Goal: Find contact information: Obtain details needed to contact an individual or organization

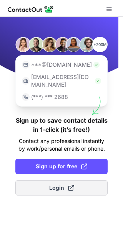
click at [60, 184] on span "Login" at bounding box center [61, 188] width 25 height 8
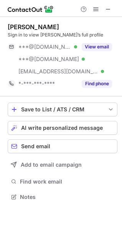
scroll to position [191, 122]
click at [107, 8] on span at bounding box center [108, 9] width 6 height 6
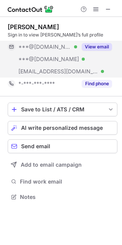
click at [99, 45] on button "View email" at bounding box center [97, 47] width 30 height 8
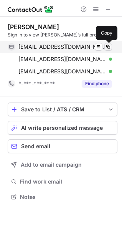
click at [107, 45] on span at bounding box center [108, 47] width 6 height 6
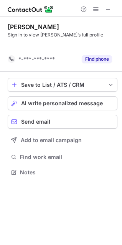
scroll to position [155, 122]
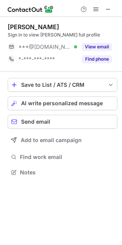
scroll to position [167, 122]
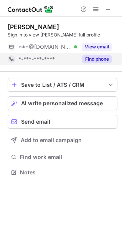
click at [89, 49] on button "View email" at bounding box center [97, 47] width 30 height 8
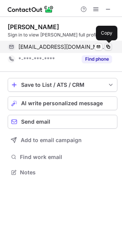
click at [111, 46] on span at bounding box center [108, 47] width 6 height 6
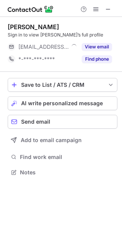
scroll to position [167, 122]
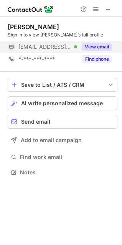
click at [106, 47] on button "View email" at bounding box center [97, 47] width 30 height 8
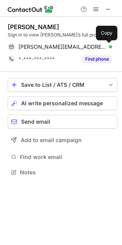
click at [106, 47] on span at bounding box center [108, 47] width 6 height 6
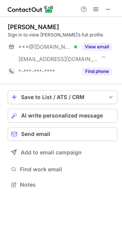
scroll to position [179, 122]
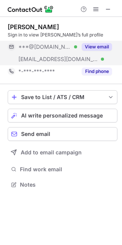
click at [106, 45] on button "View email" at bounding box center [97, 47] width 30 height 8
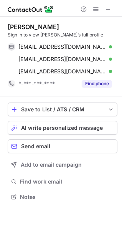
scroll to position [191, 122]
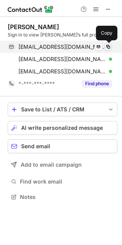
click at [111, 45] on button at bounding box center [108, 47] width 8 height 8
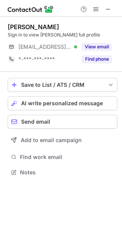
scroll to position [167, 122]
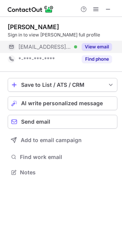
click at [98, 46] on button "View email" at bounding box center [97, 47] width 30 height 8
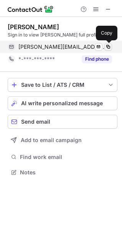
click at [108, 44] on span at bounding box center [108, 47] width 6 height 6
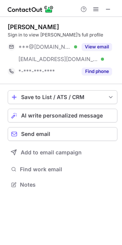
scroll to position [179, 122]
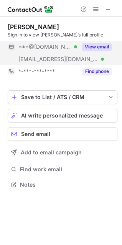
click at [99, 43] on button "View email" at bounding box center [97, 47] width 30 height 8
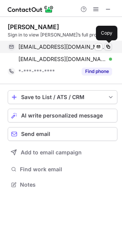
click at [108, 47] on span at bounding box center [108, 47] width 6 height 6
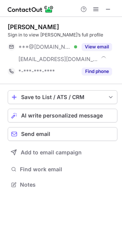
scroll to position [179, 122]
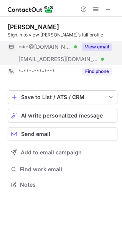
click at [97, 49] on button "View email" at bounding box center [97, 47] width 30 height 8
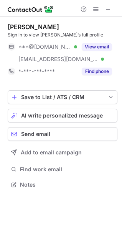
scroll to position [179, 122]
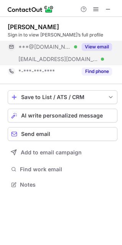
click at [102, 47] on button "View email" at bounding box center [97, 47] width 30 height 8
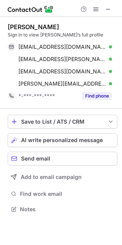
scroll to position [204, 122]
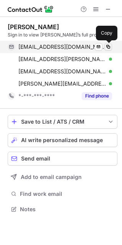
click at [109, 48] on span at bounding box center [108, 47] width 6 height 6
